Goal: Book appointment/travel/reservation

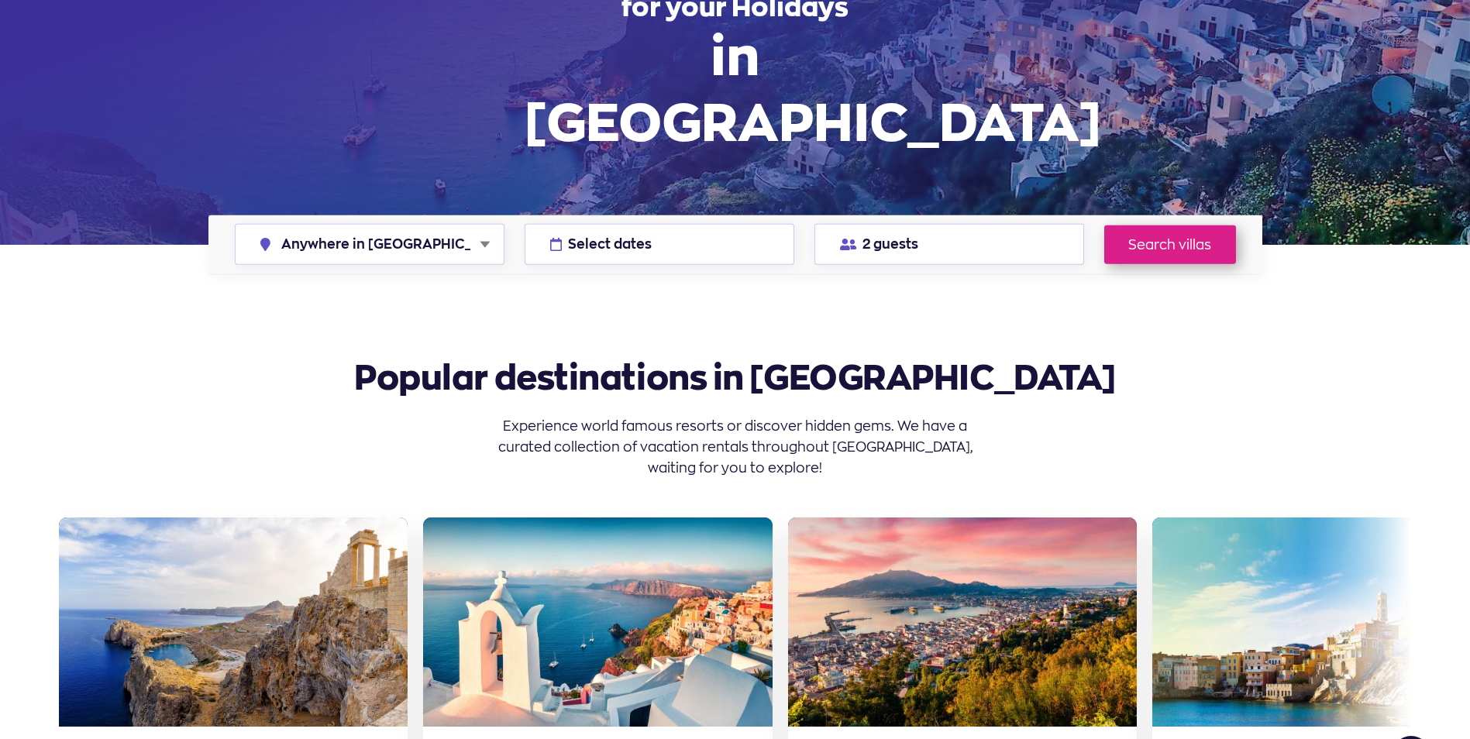
scroll to position [155, 0]
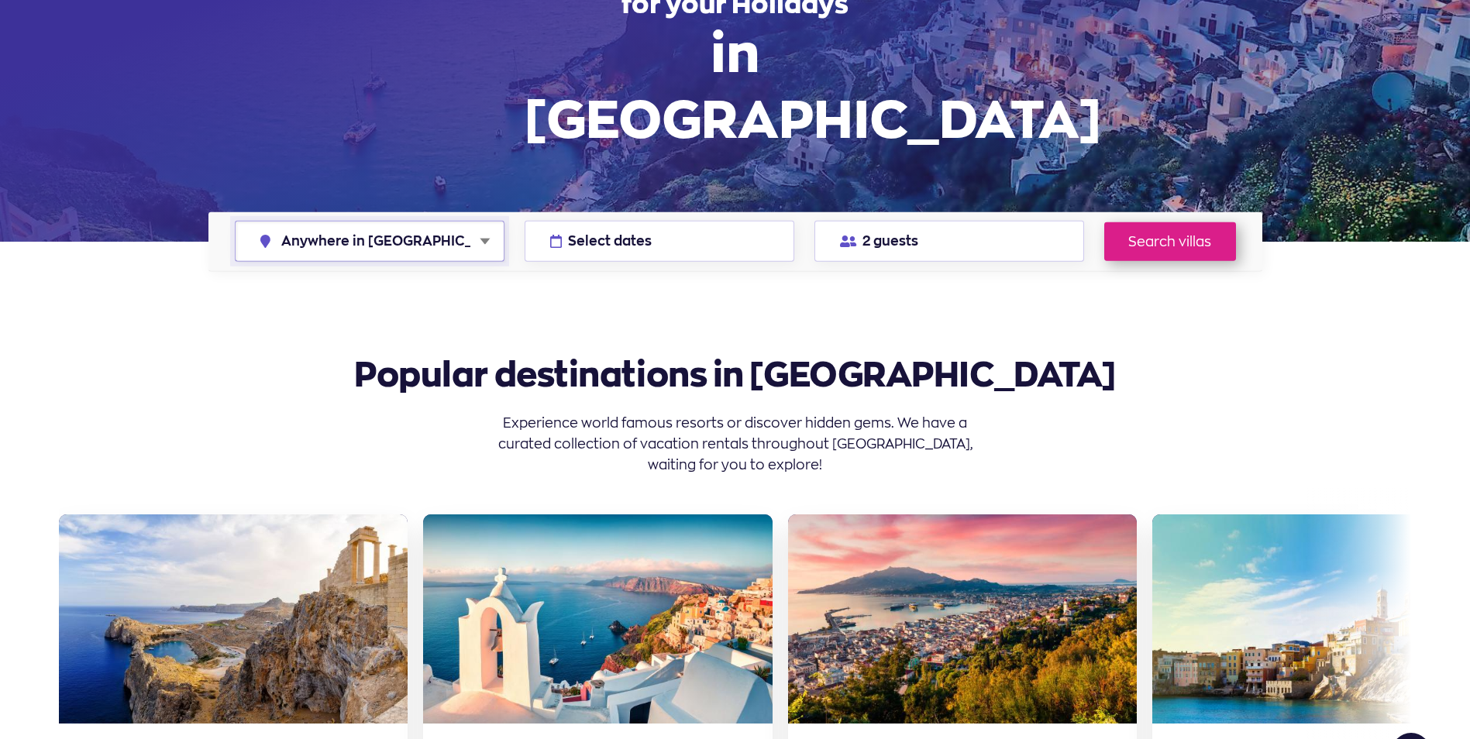
click at [459, 235] on select "Anywhere in Greece Athens Chalkidiki Corfu Crete Kefalonia Milos Mykonos Naxos …" at bounding box center [370, 242] width 268 height 40
select select "chalkidiki"
click at [236, 222] on select "Anywhere in Greece Athens Chalkidiki Corfu Crete Kefalonia Milos Mykonos Naxos …" at bounding box center [370, 242] width 268 height 40
click at [1123, 243] on link "Search villas" at bounding box center [1170, 241] width 132 height 39
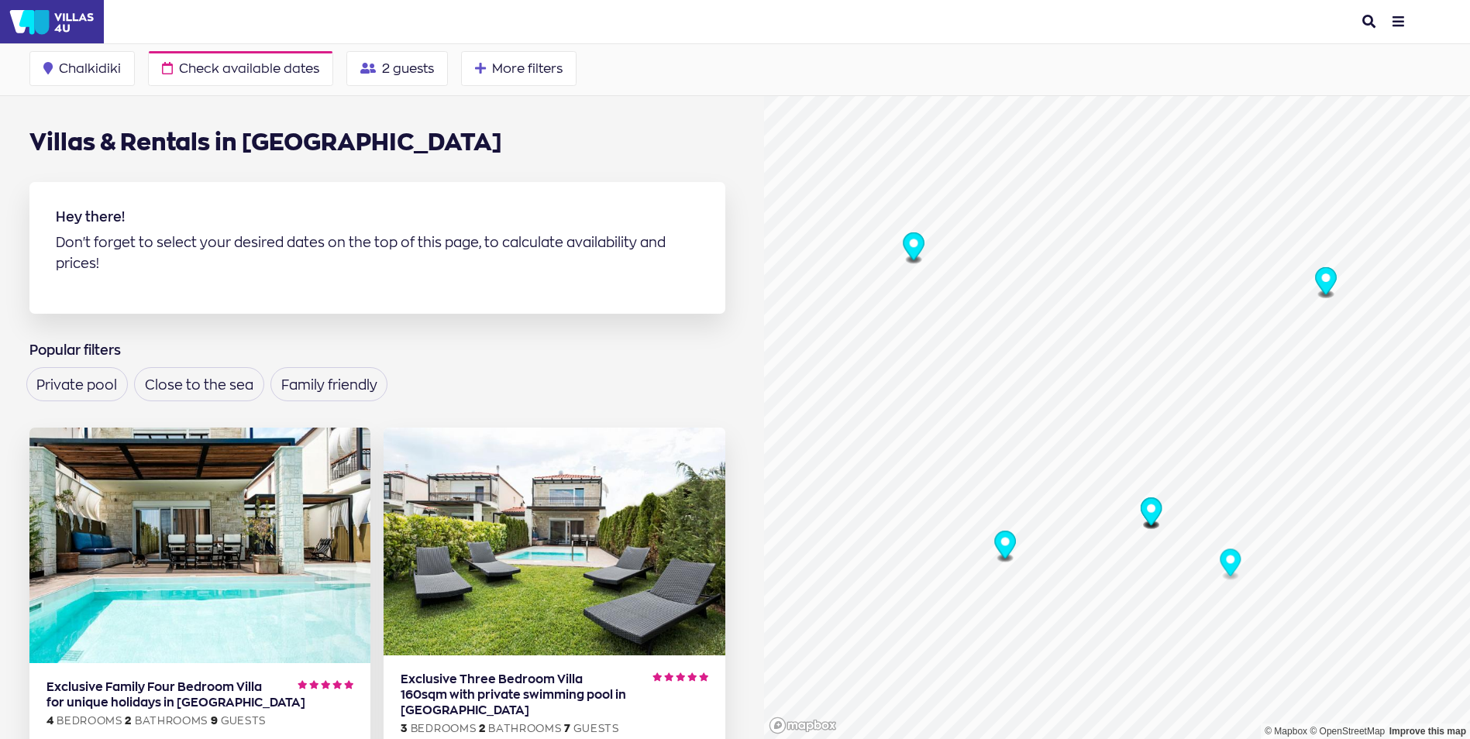
click at [1369, 21] on button "search" at bounding box center [1368, 21] width 26 height 31
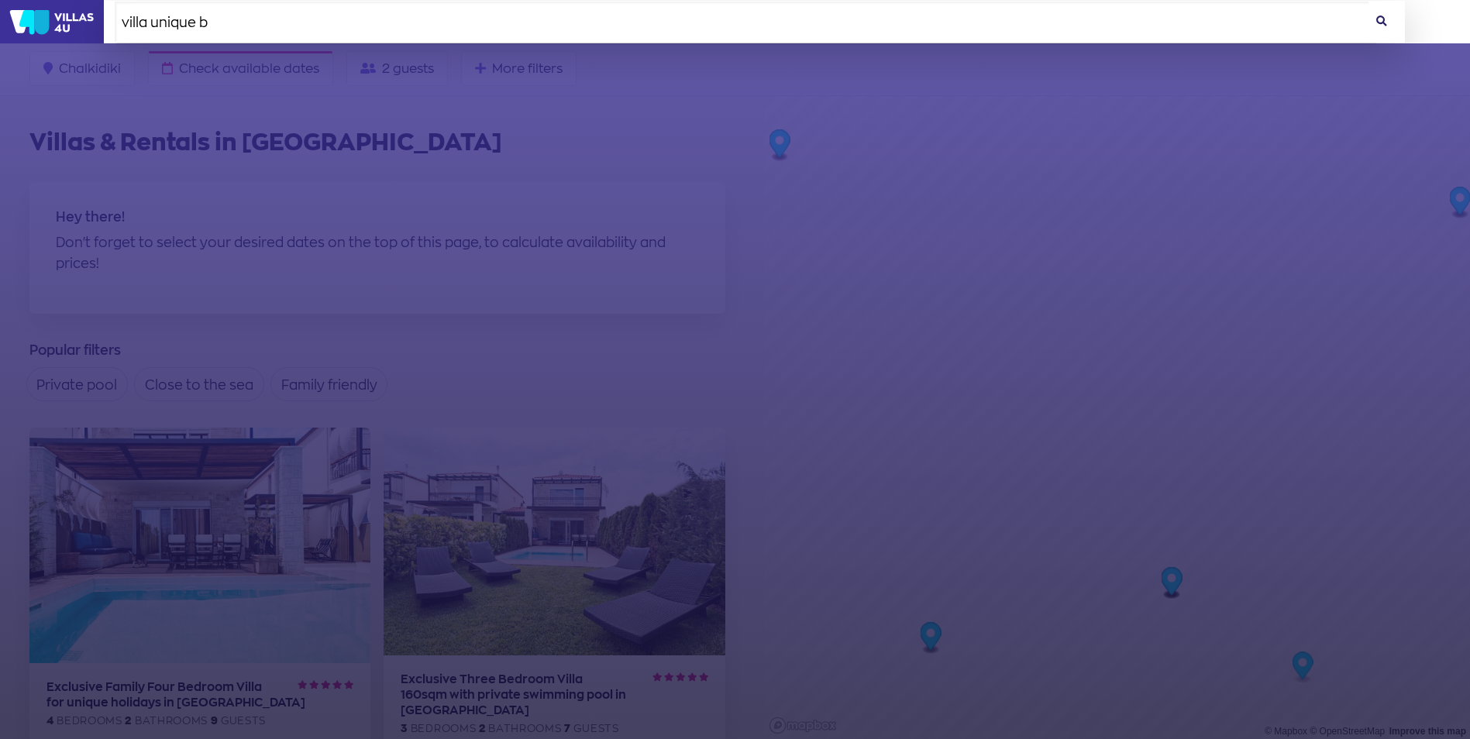
type input "villa unique b"
click at [1387, 20] on button at bounding box center [1382, 22] width 26 height 42
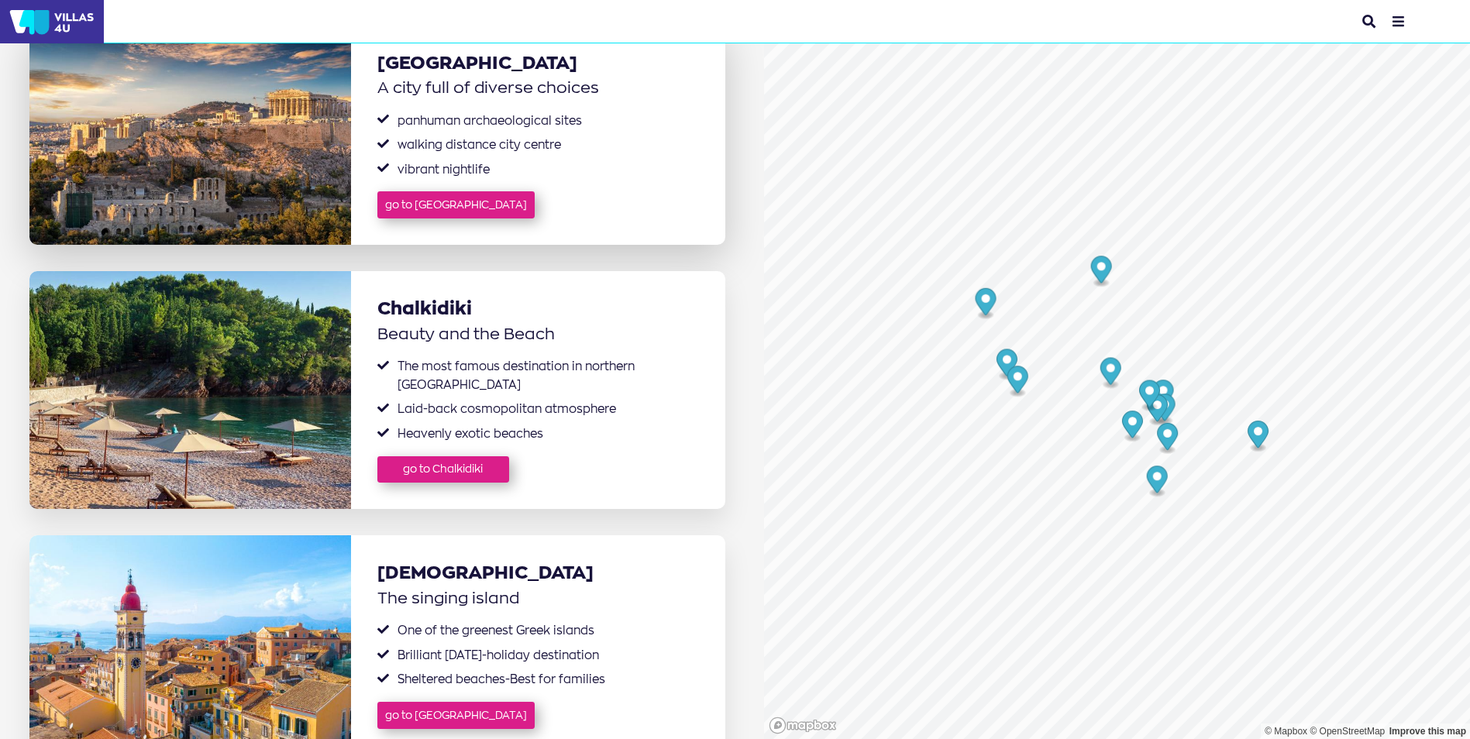
scroll to position [465, 0]
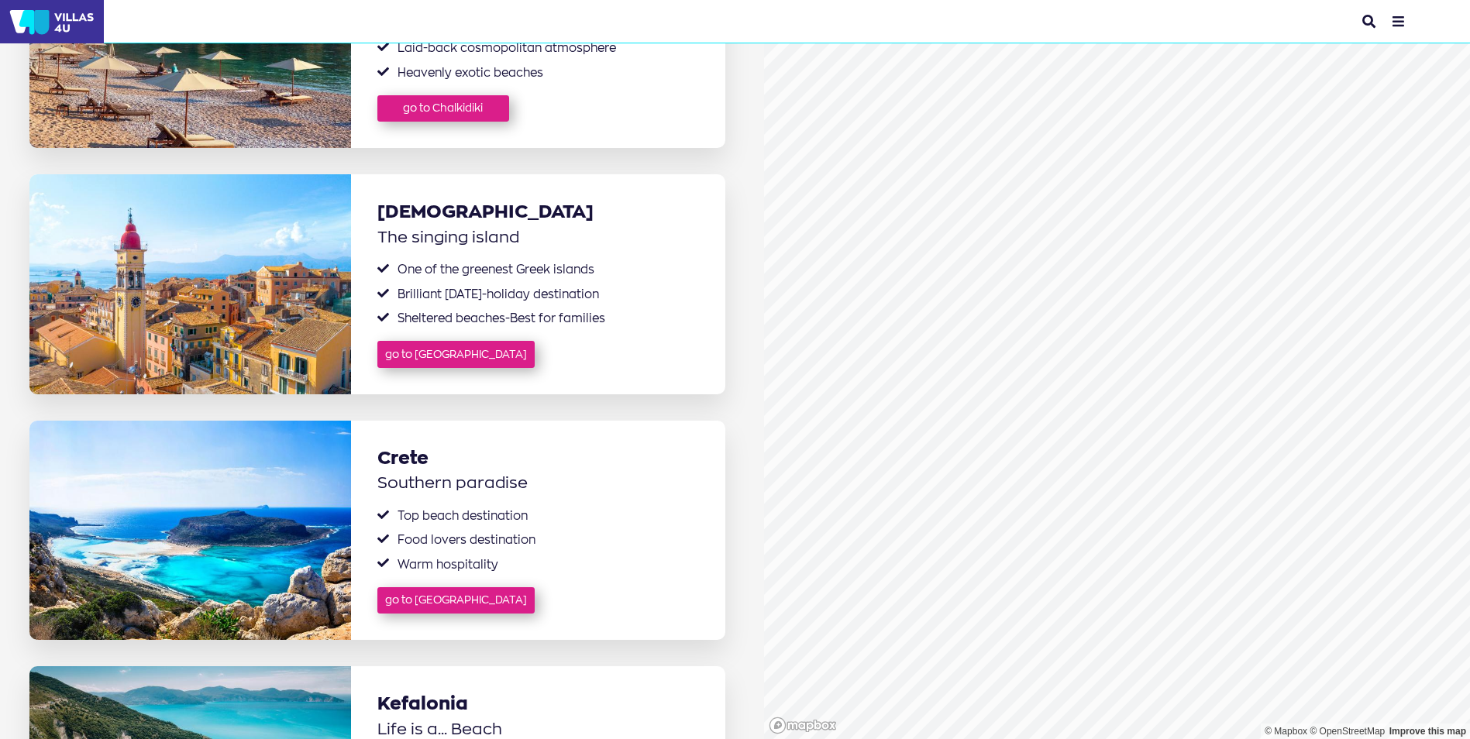
click at [1374, 19] on button "search" at bounding box center [1368, 21] width 26 height 31
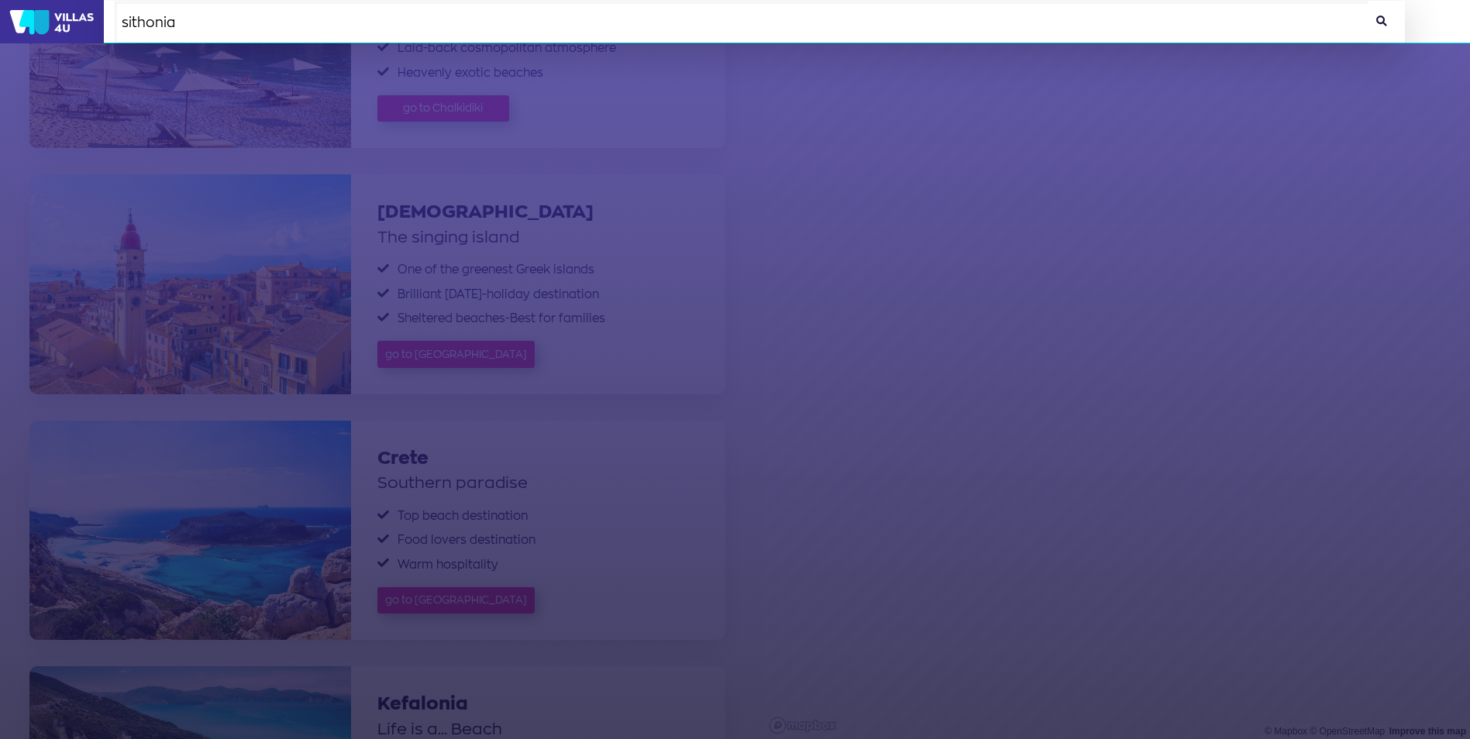
type input "sithonia"
click at [1373, 20] on button at bounding box center [1382, 22] width 26 height 42
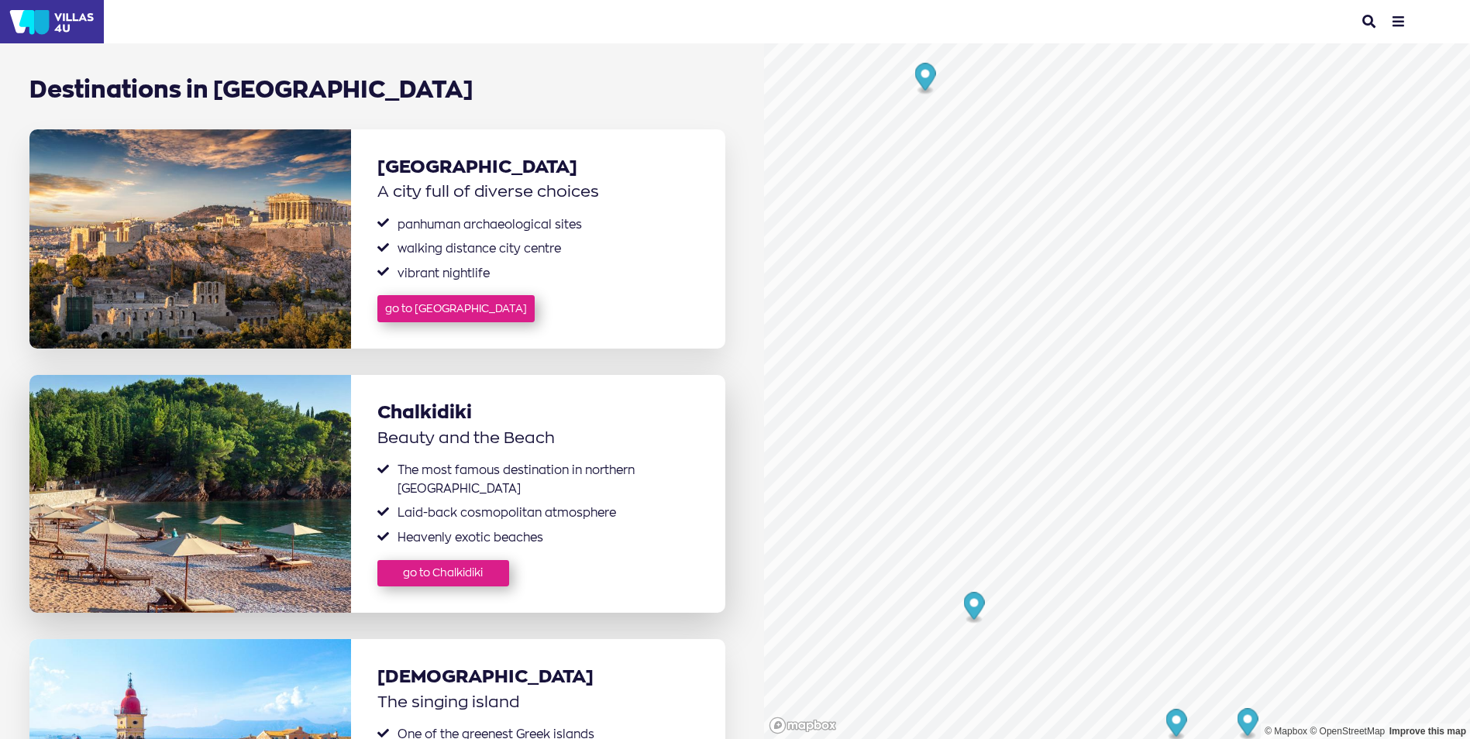
click at [215, 453] on img at bounding box center [190, 494] width 322 height 238
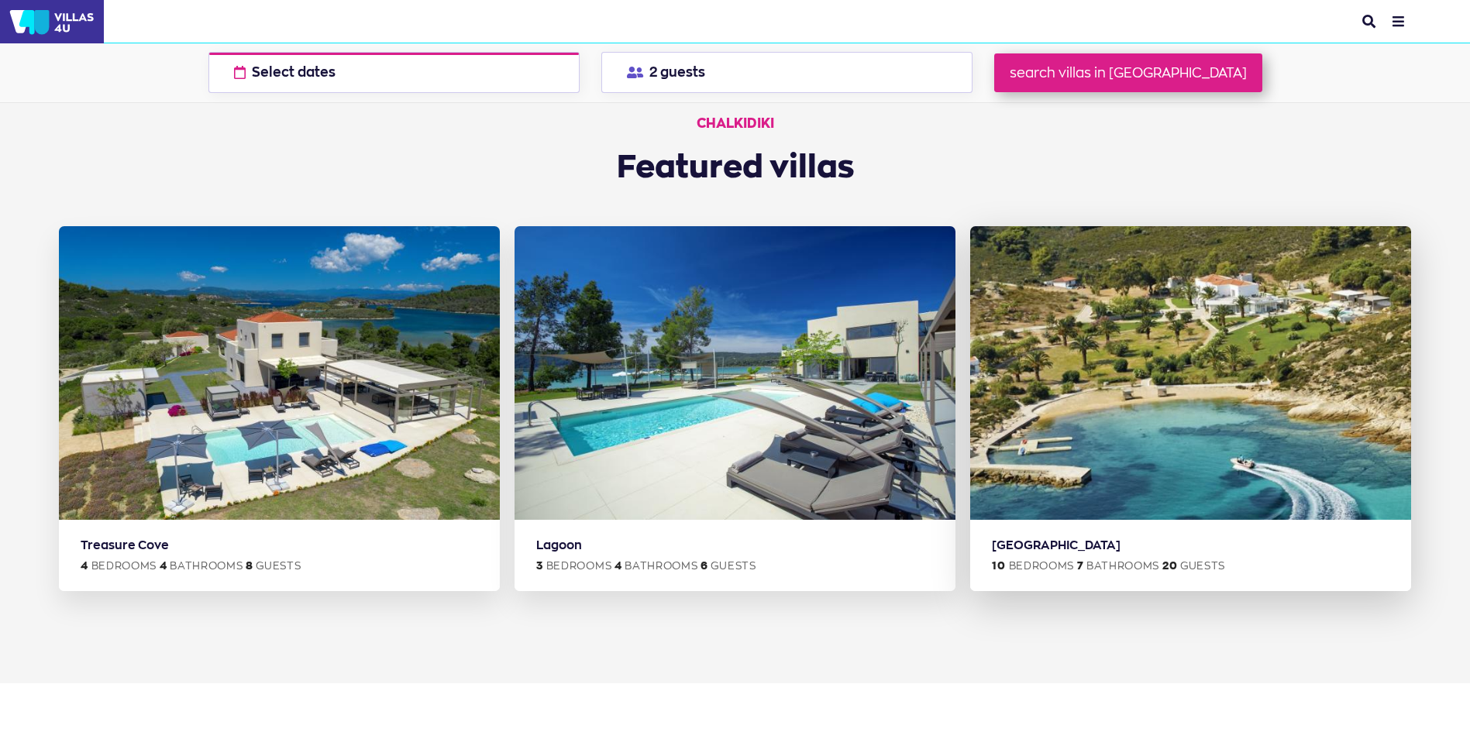
scroll to position [775, 0]
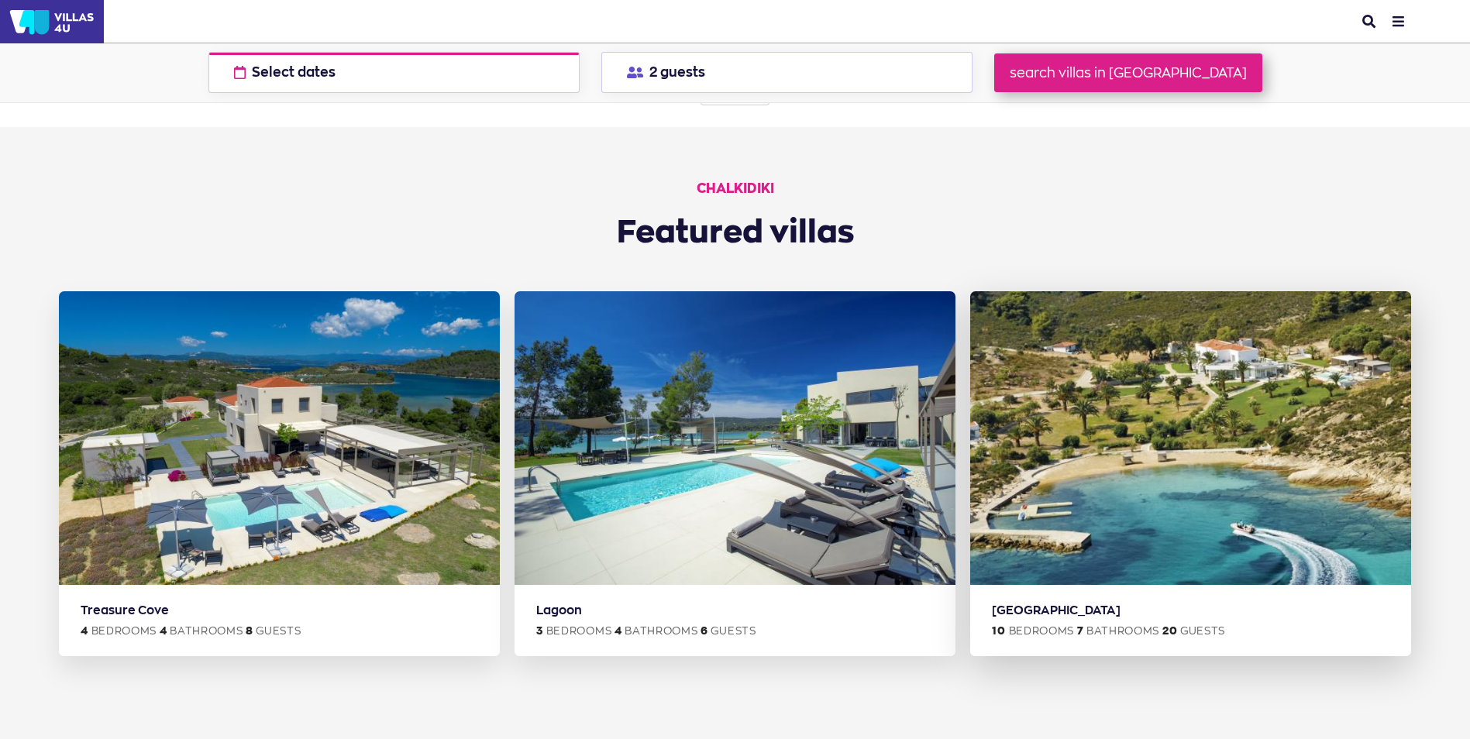
click at [1166, 439] on img at bounding box center [1190, 438] width 441 height 294
